Goal: Transaction & Acquisition: Purchase product/service

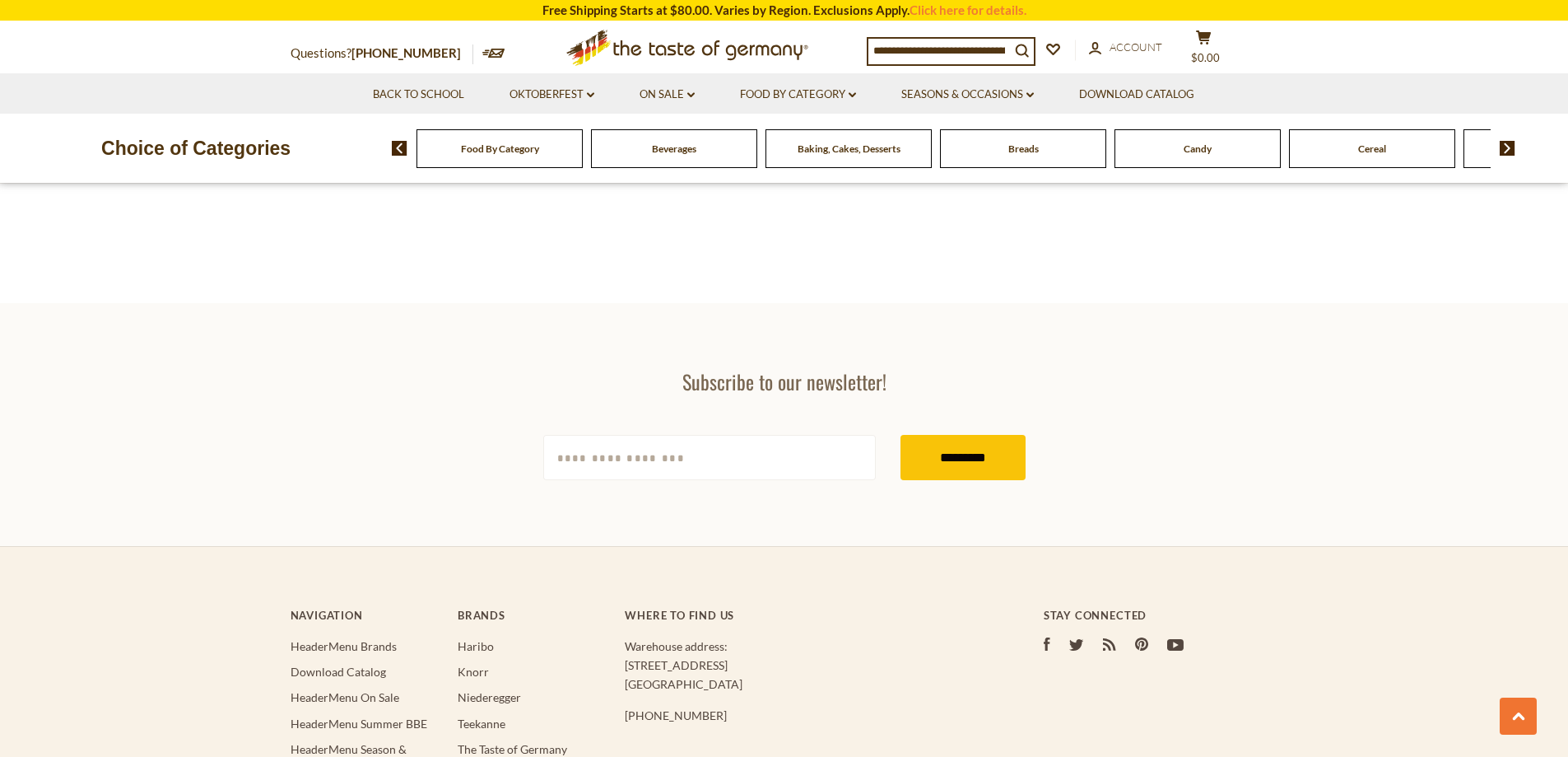
scroll to position [2799, 0]
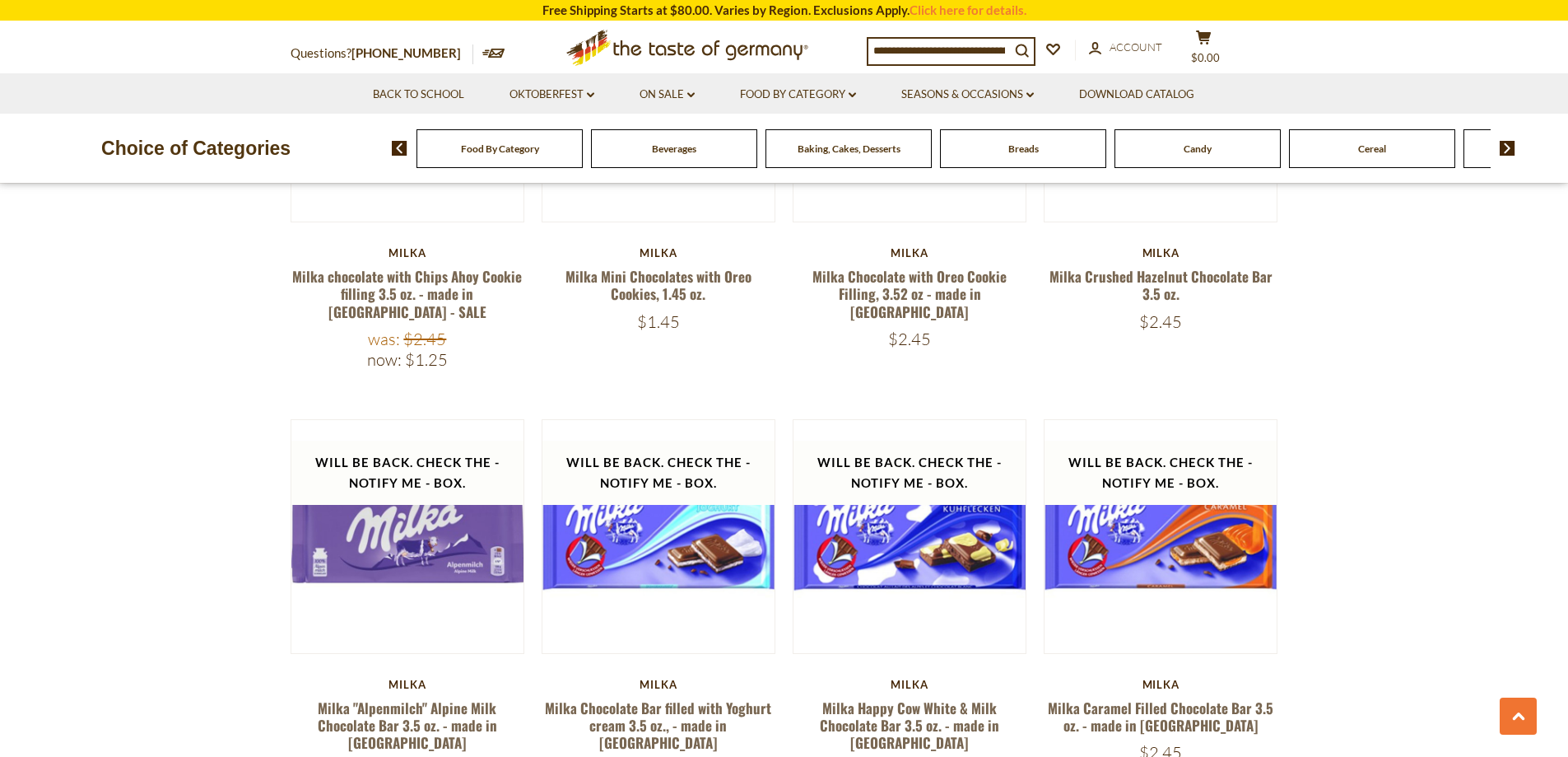
click at [536, 148] on span "Food By Category" at bounding box center [499, 148] width 78 height 13
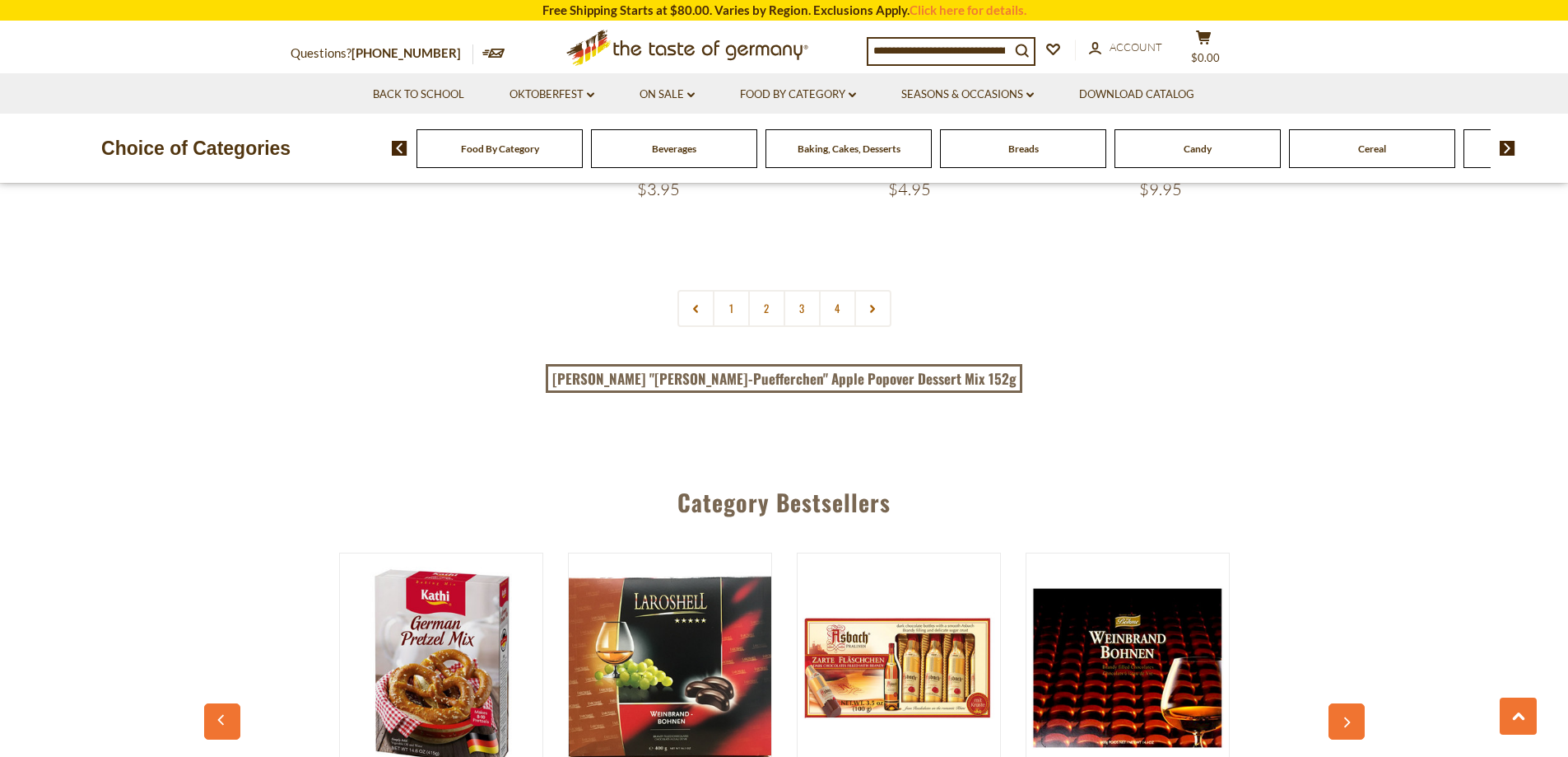
scroll to position [3376, 0]
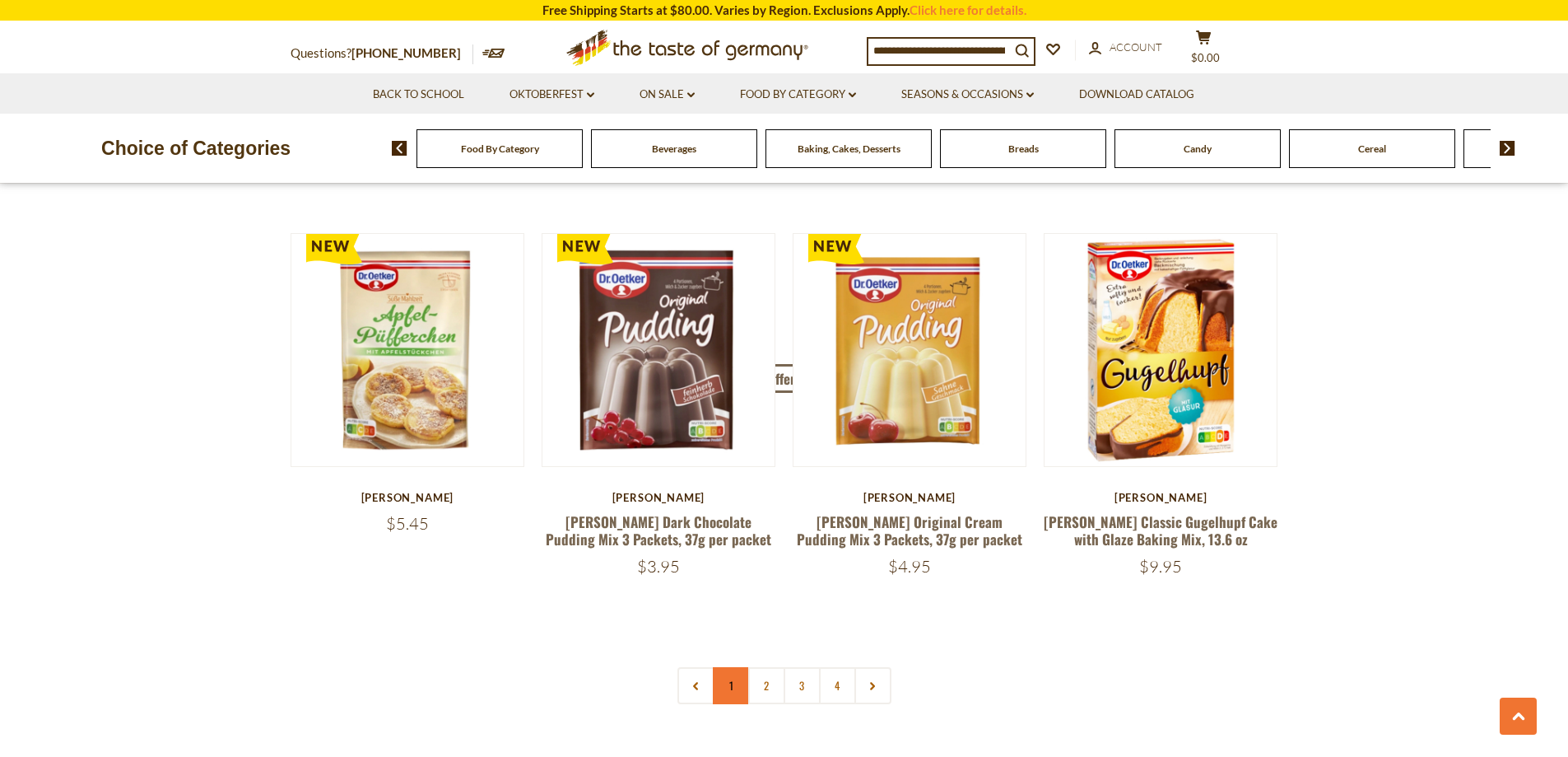
click at [734, 667] on link "1" at bounding box center [731, 686] width 37 height 37
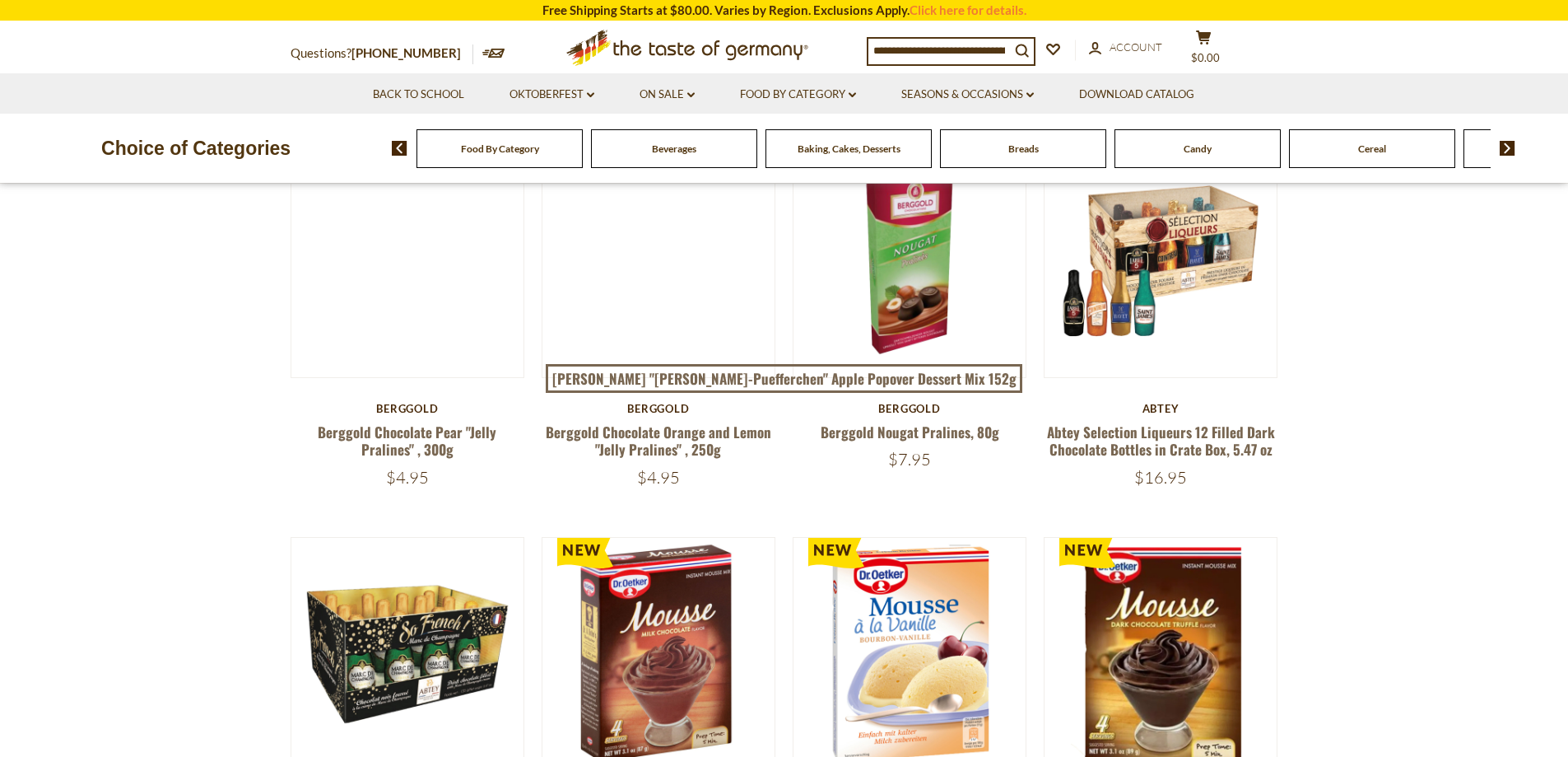
scroll to position [299, 0]
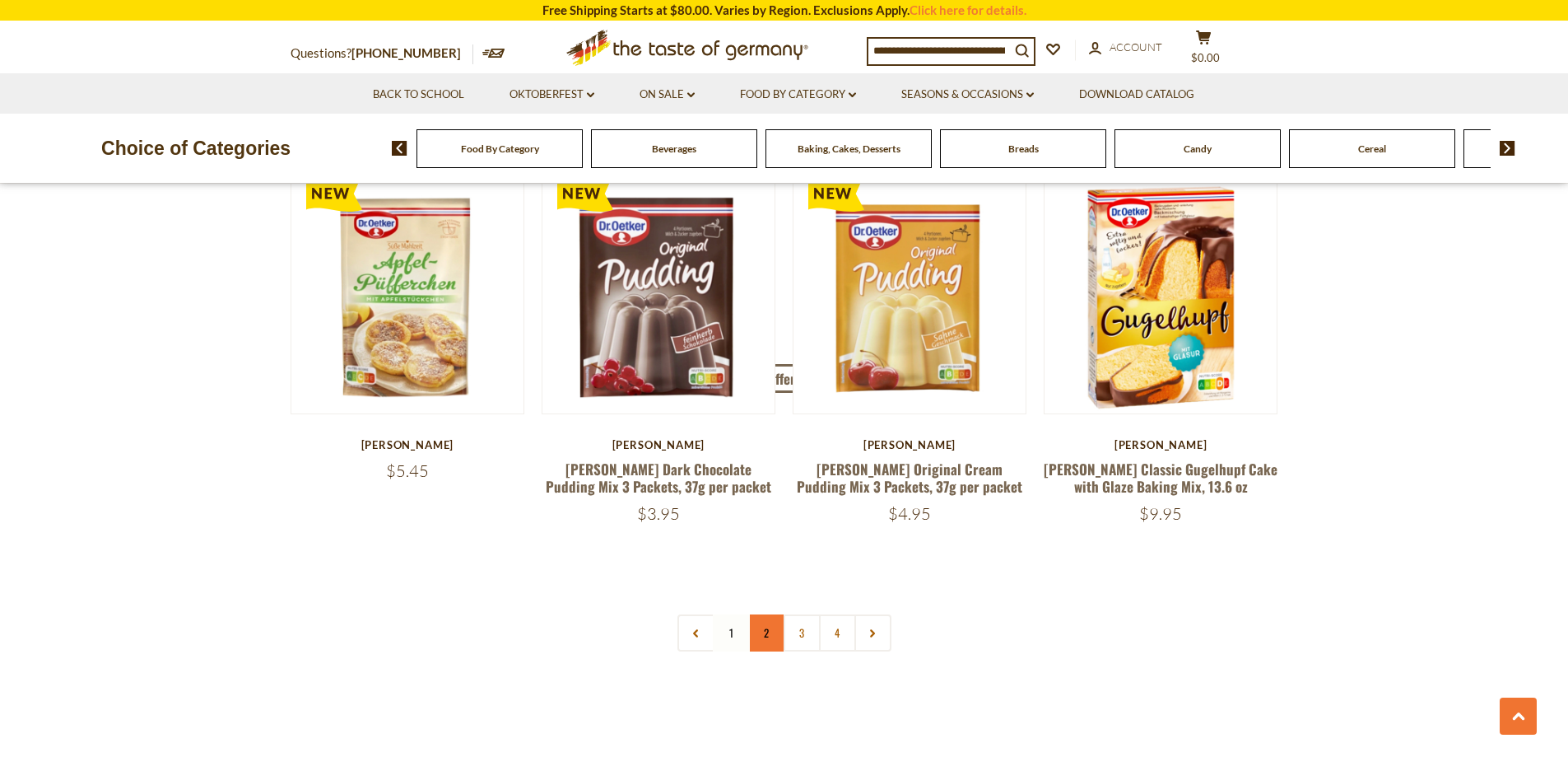
click at [758, 614] on link "2" at bounding box center [767, 633] width 37 height 37
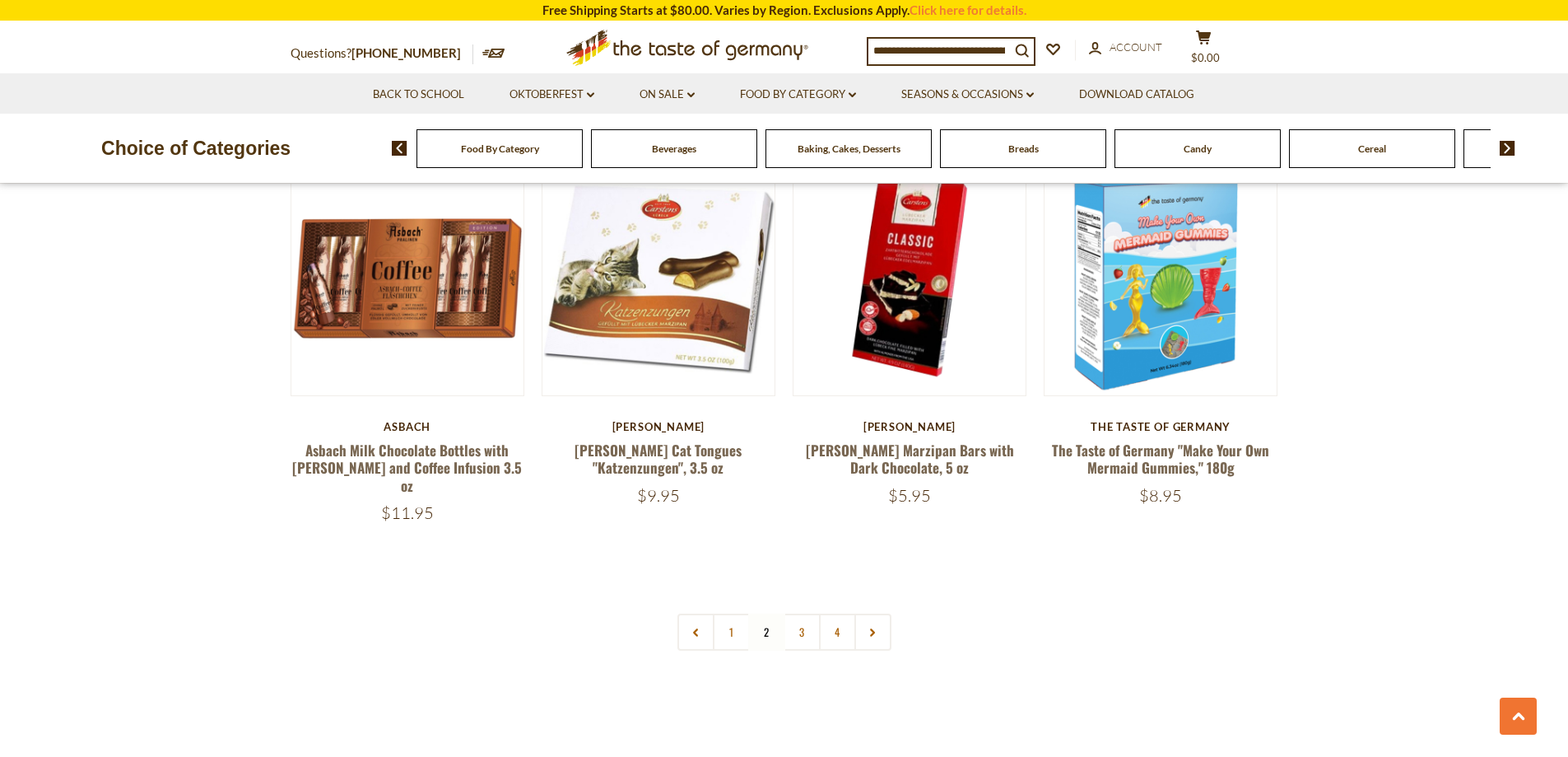
scroll to position [3511, 0]
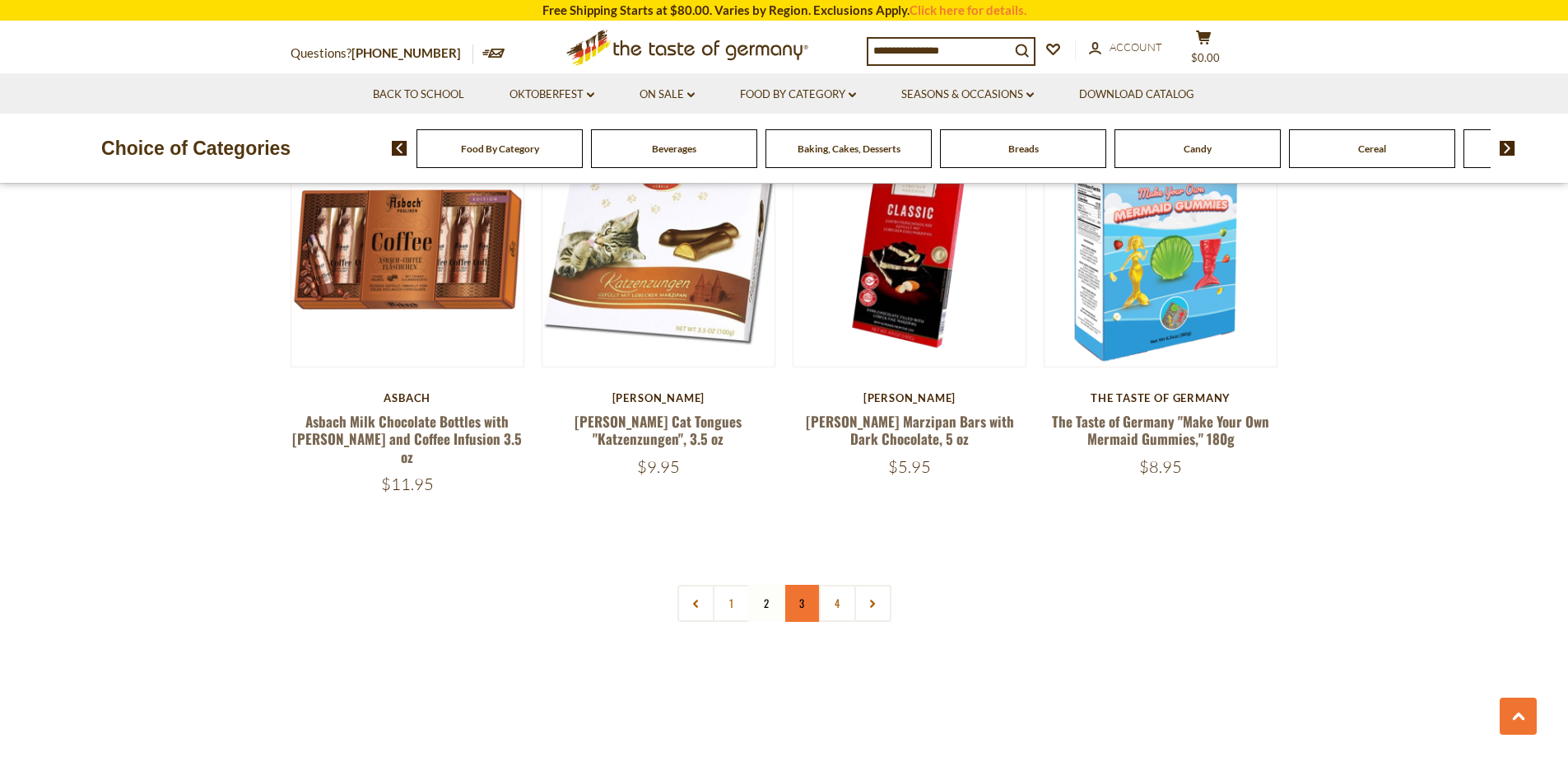
click at [800, 585] on link "3" at bounding box center [802, 603] width 37 height 37
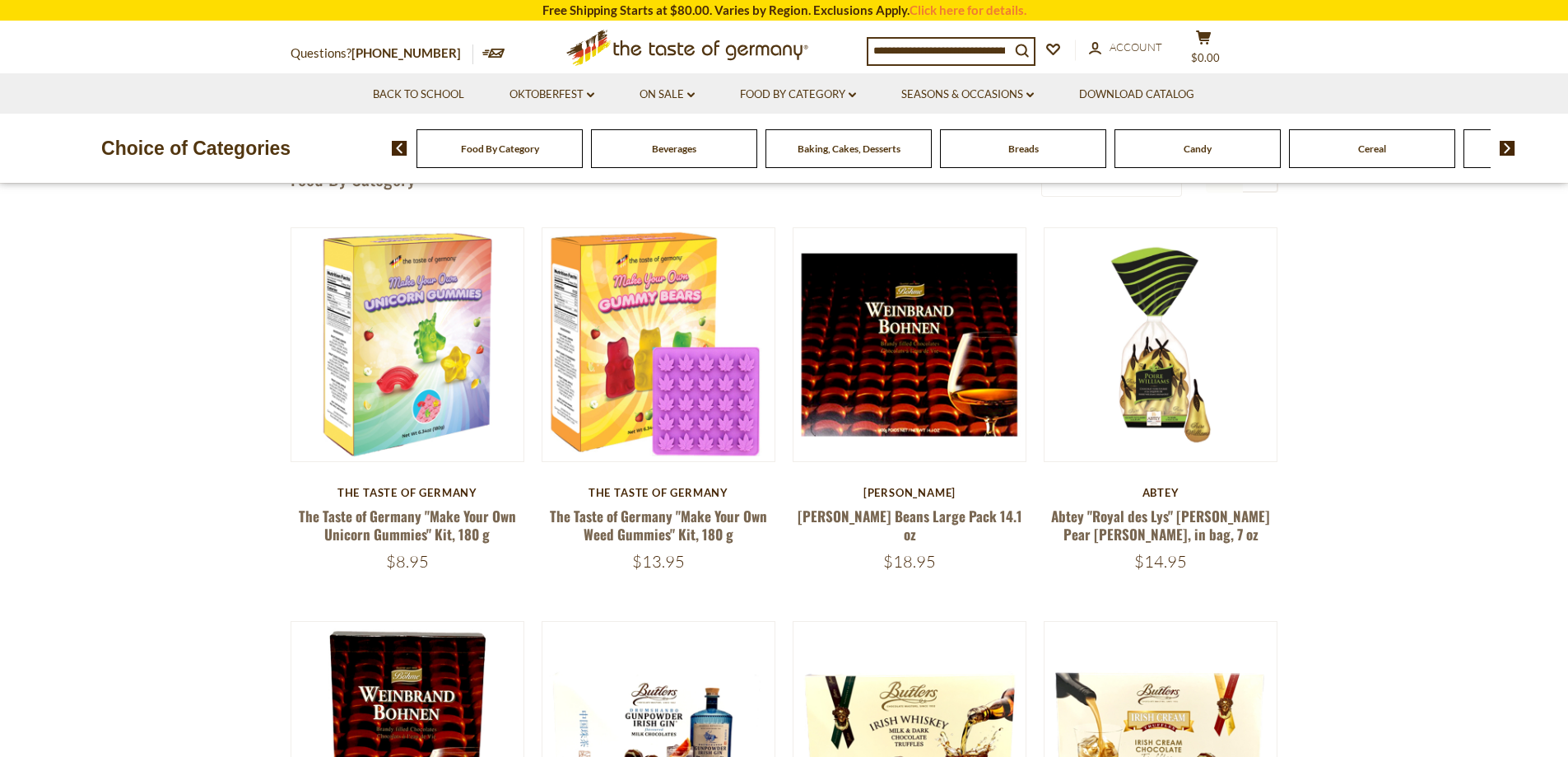
scroll to position [135, 0]
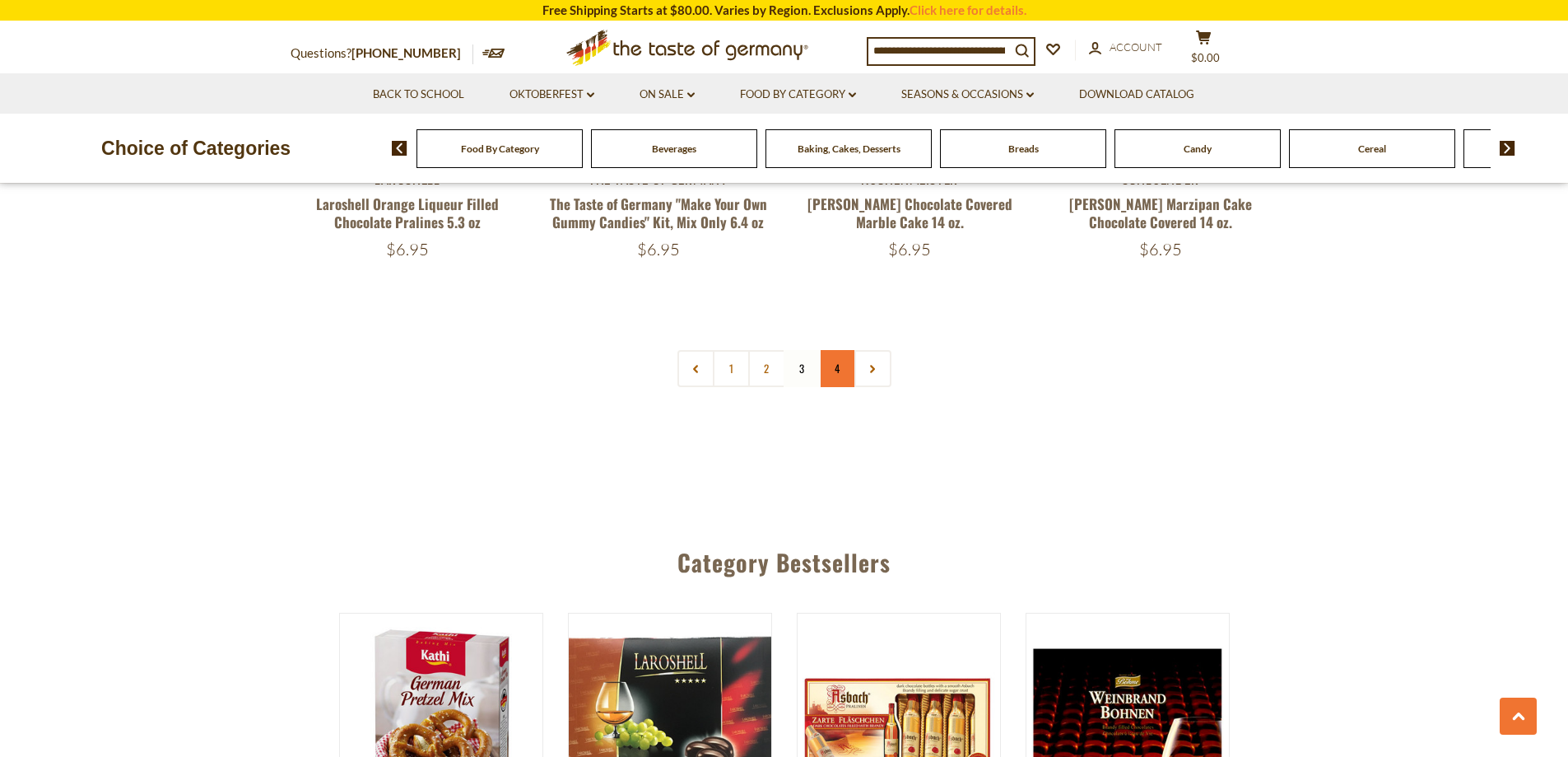
click at [834, 350] on link "4" at bounding box center [837, 368] width 37 height 37
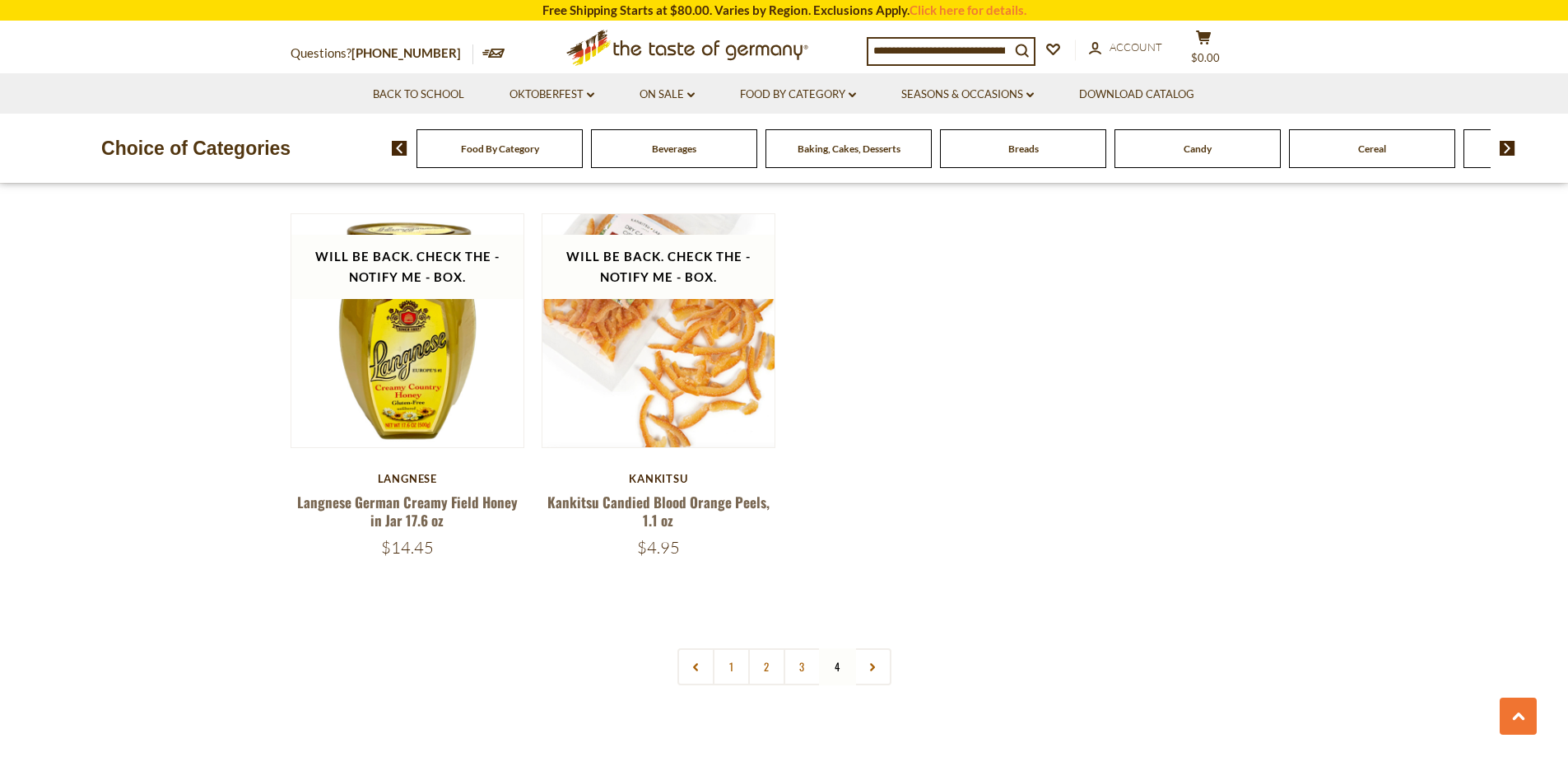
scroll to position [2194, 0]
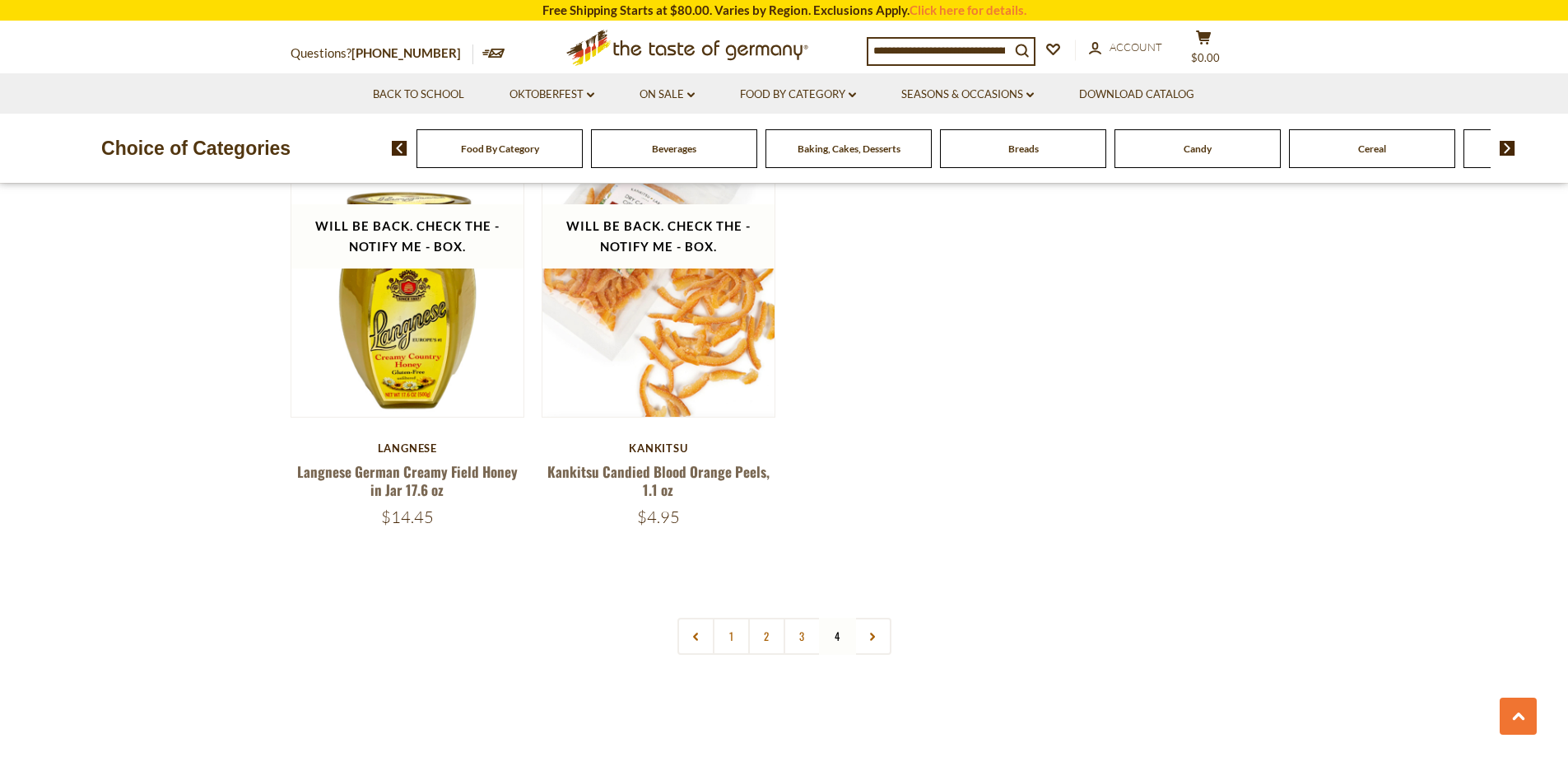
click at [897, 48] on input at bounding box center [939, 50] width 141 height 23
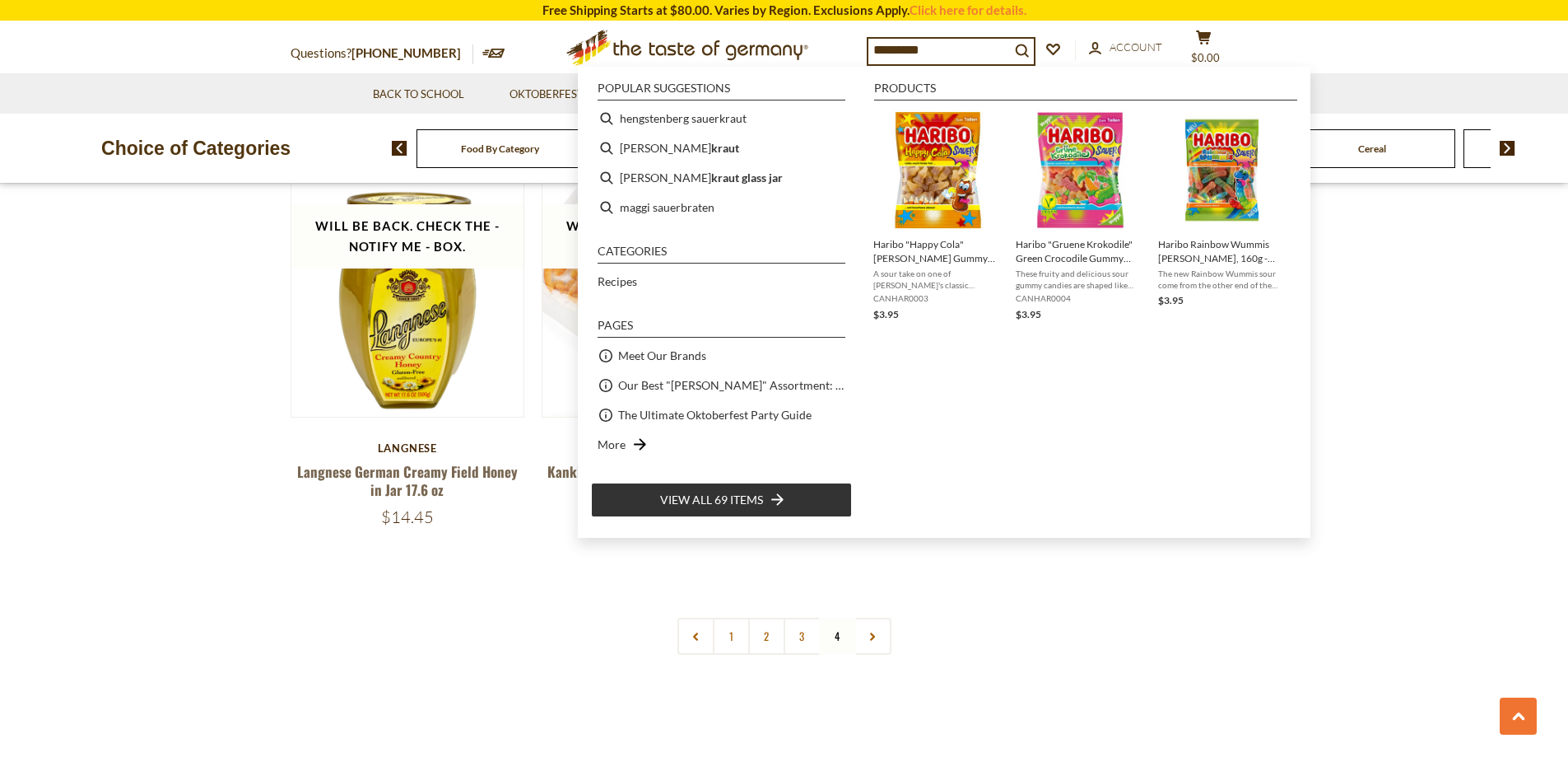
type input "**********"
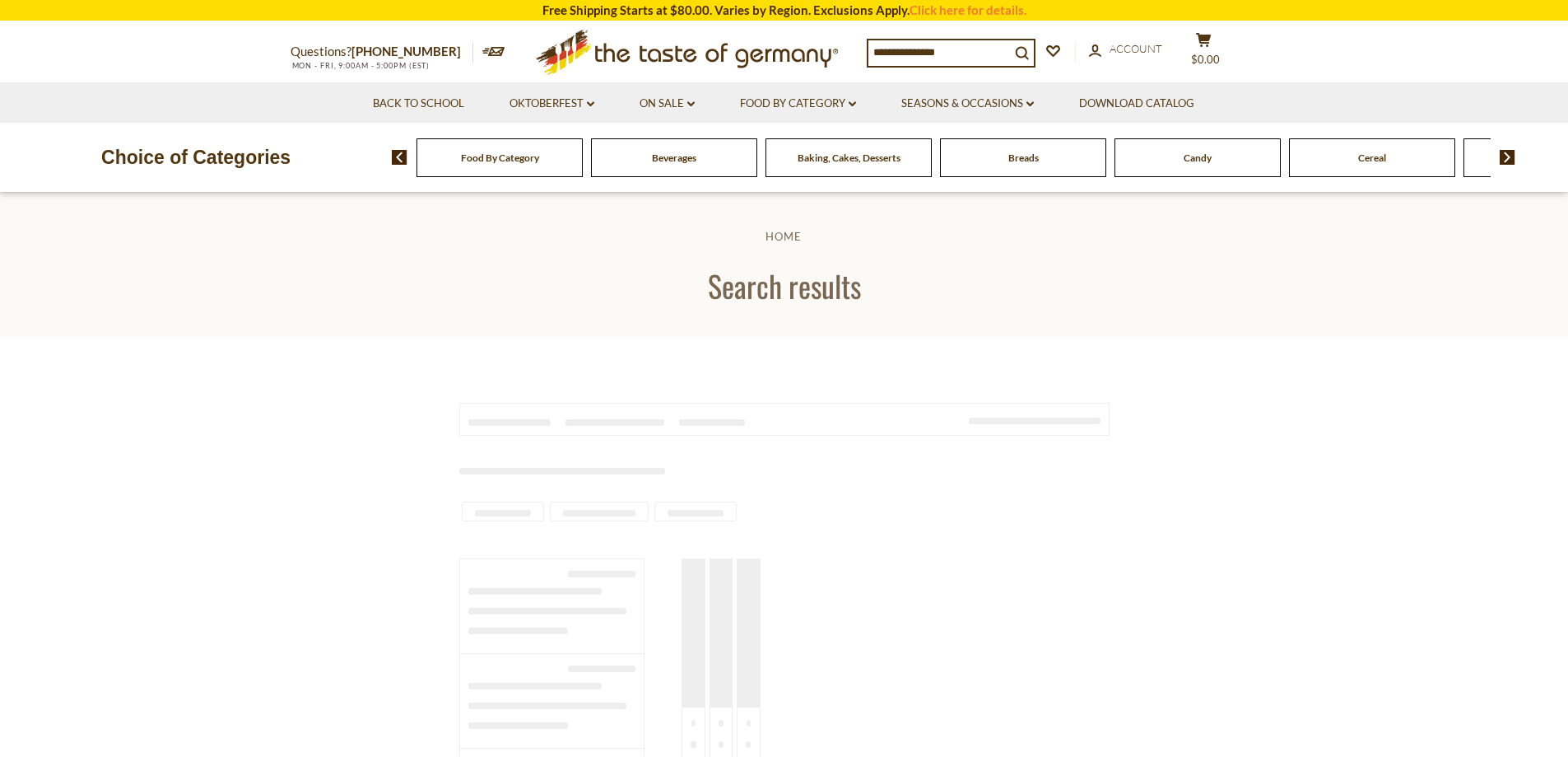
type input "**********"
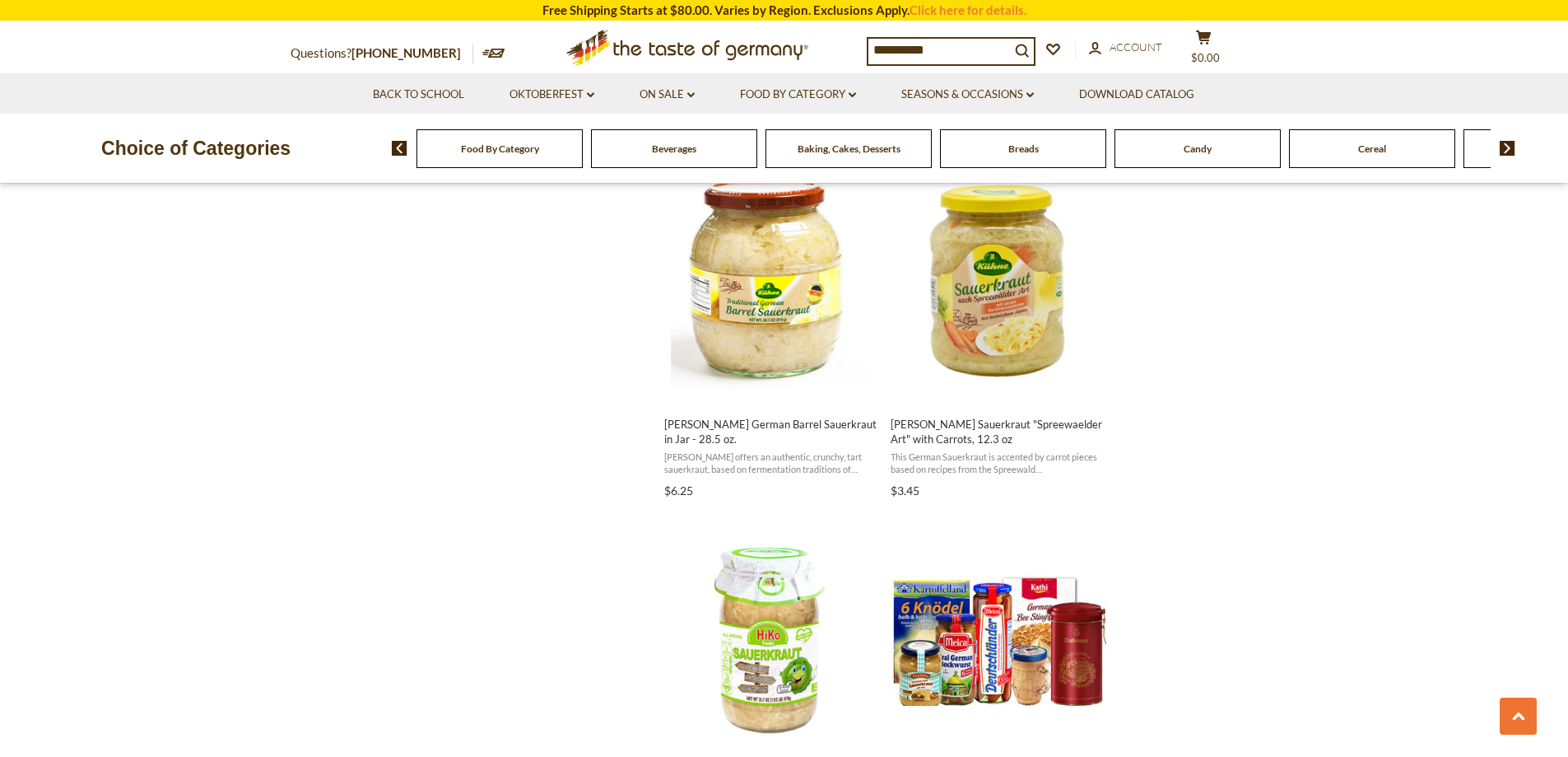
scroll to position [1976, 0]
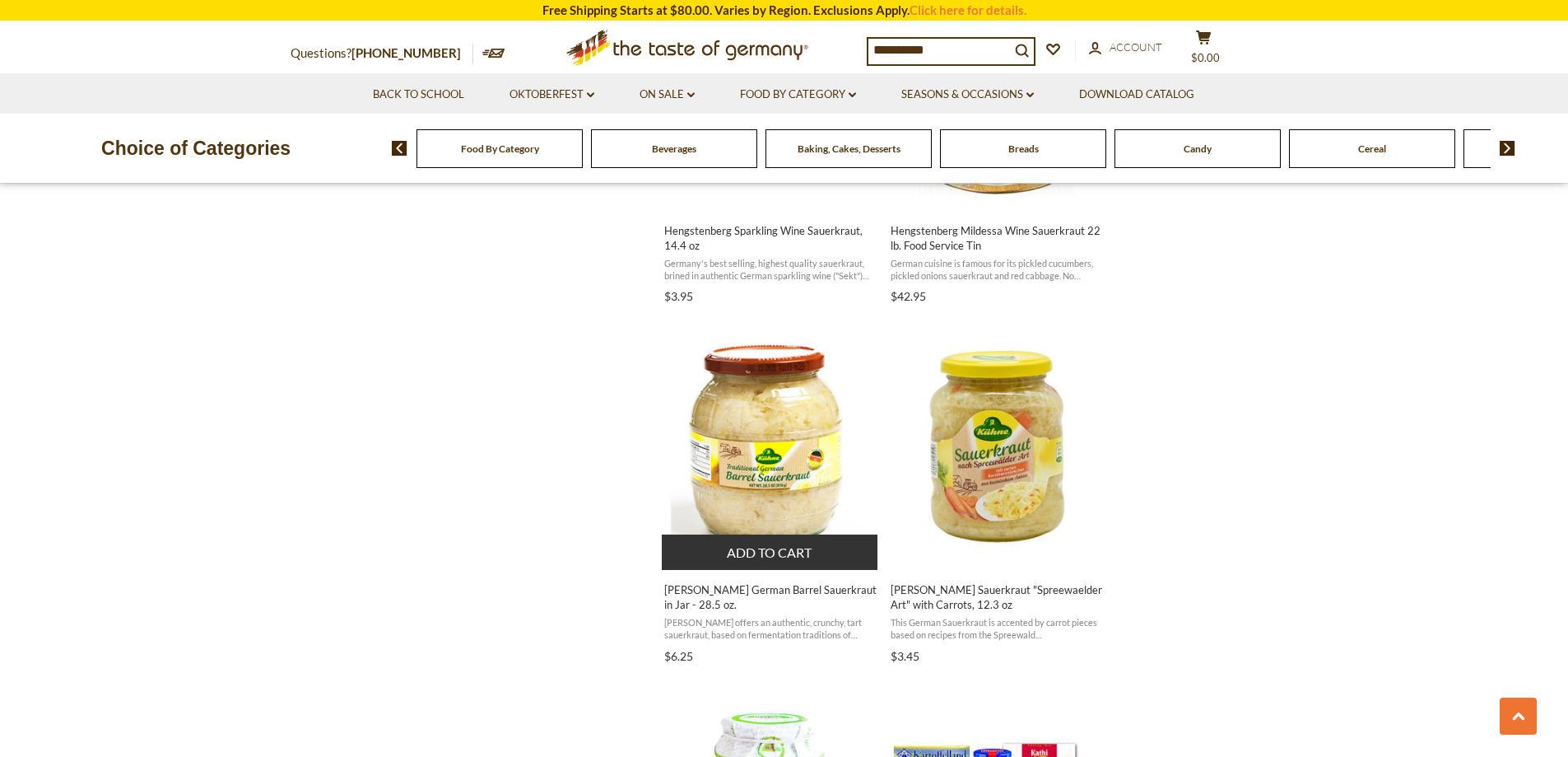
click at [723, 589] on span "Kuehne German Barrel Sauerkraut in Jar - 28.5 oz." at bounding box center [771, 596] width 214 height 29
